Goal: Navigation & Orientation: Find specific page/section

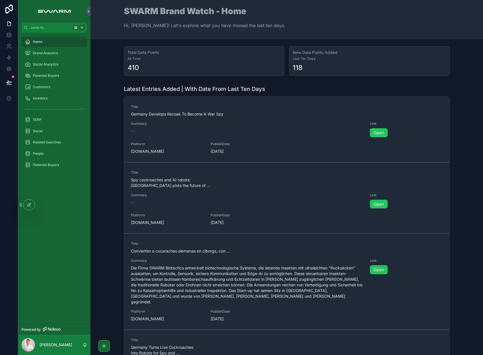
click at [114, 78] on div "Total Data Points All Time 410 New Data Points Added Last Ten Days 118" at bounding box center [286, 61] width 383 height 35
click at [77, 56] on div "Brand Analytics" at bounding box center [54, 53] width 59 height 9
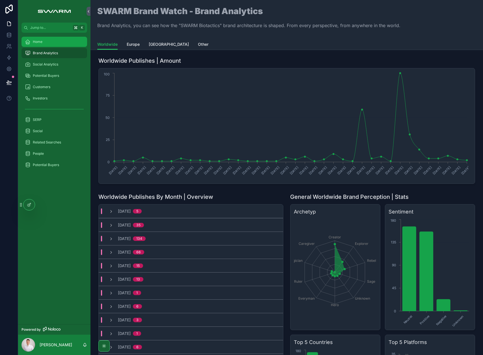
click at [56, 41] on div "Home" at bounding box center [54, 41] width 59 height 9
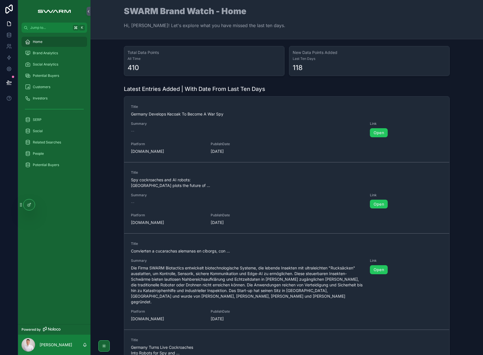
click at [58, 145] on div "Related Searches" at bounding box center [54, 142] width 59 height 9
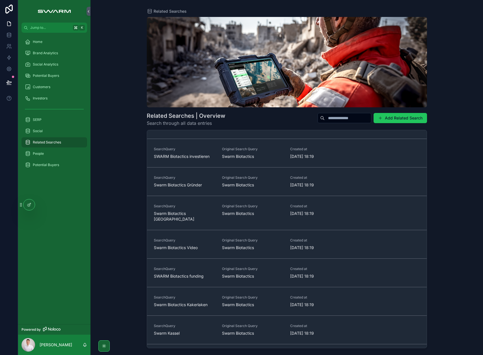
scroll to position [1261, 0]
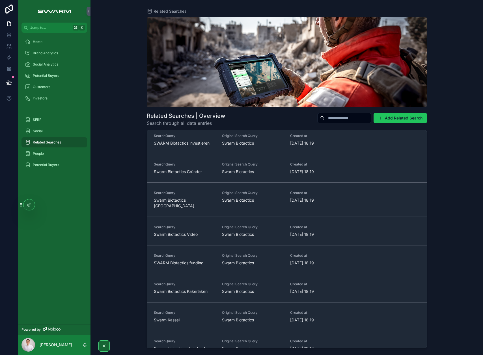
click at [107, 211] on div "Related Searches Related Searches | Overview Search through all data entries Ad…" at bounding box center [286, 177] width 393 height 355
click at [31, 48] on link "Brand Analytics" at bounding box center [54, 53] width 66 height 10
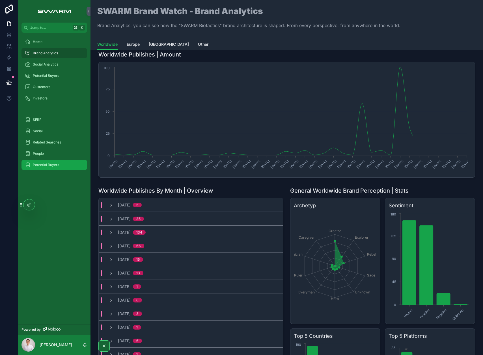
scroll to position [7, 0]
